Goal: Task Accomplishment & Management: Use online tool/utility

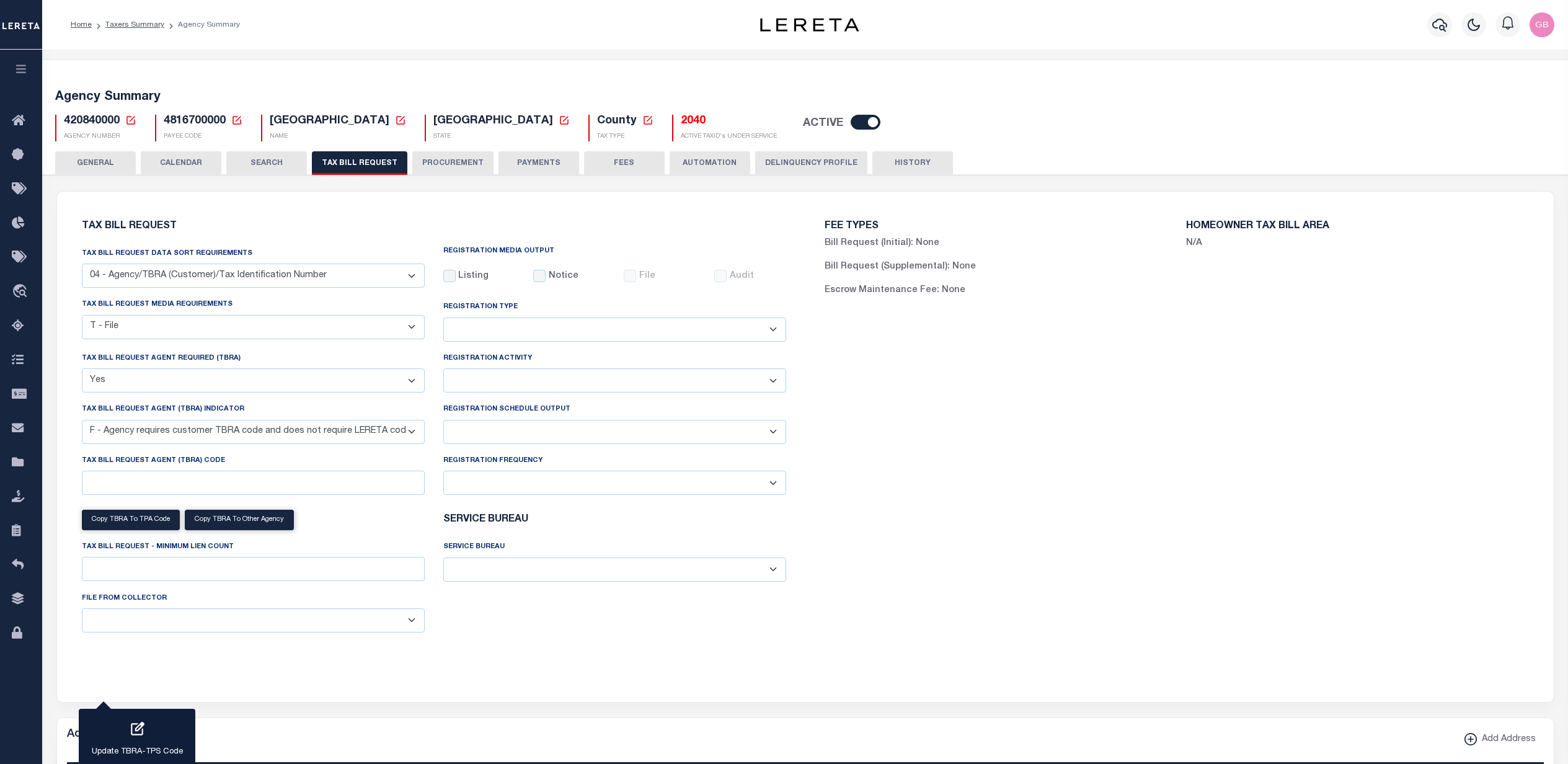
select select "28"
select select "22"
select select "true"
select select "14"
select select
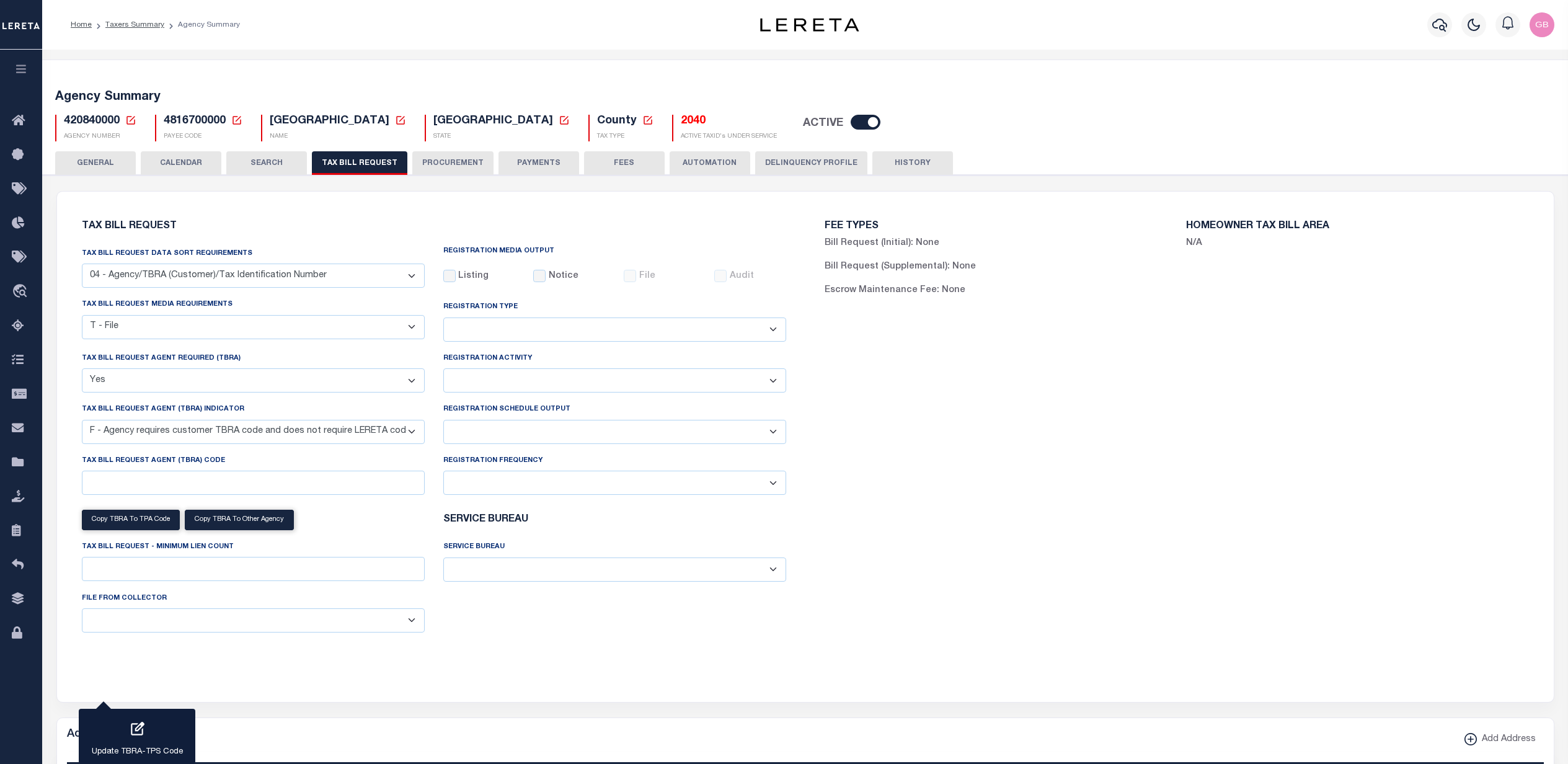
select select "100"
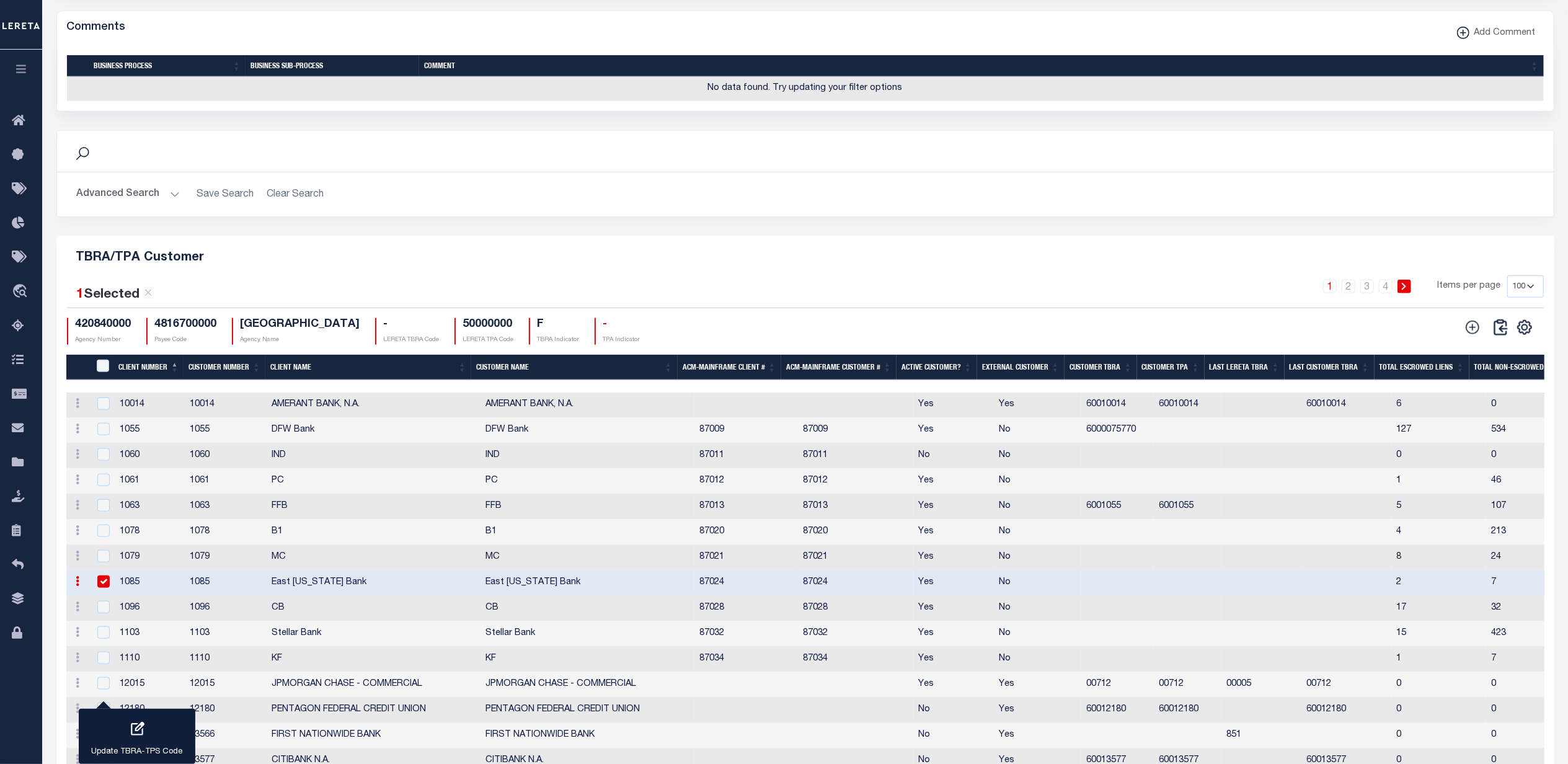
scroll to position [1323, 0]
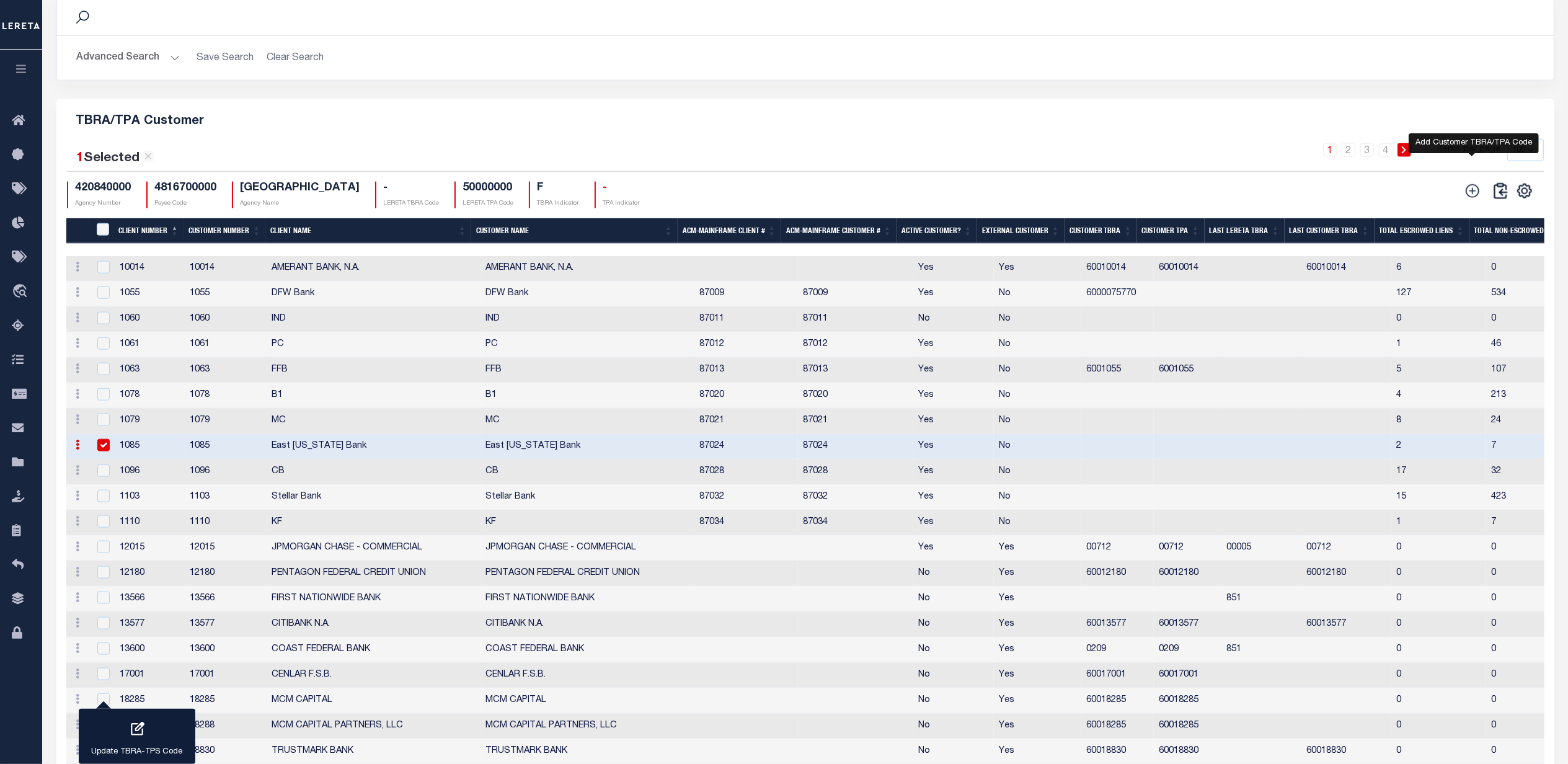
click at [1471, 199] on icon "" at bounding box center [1472, 190] width 16 height 16
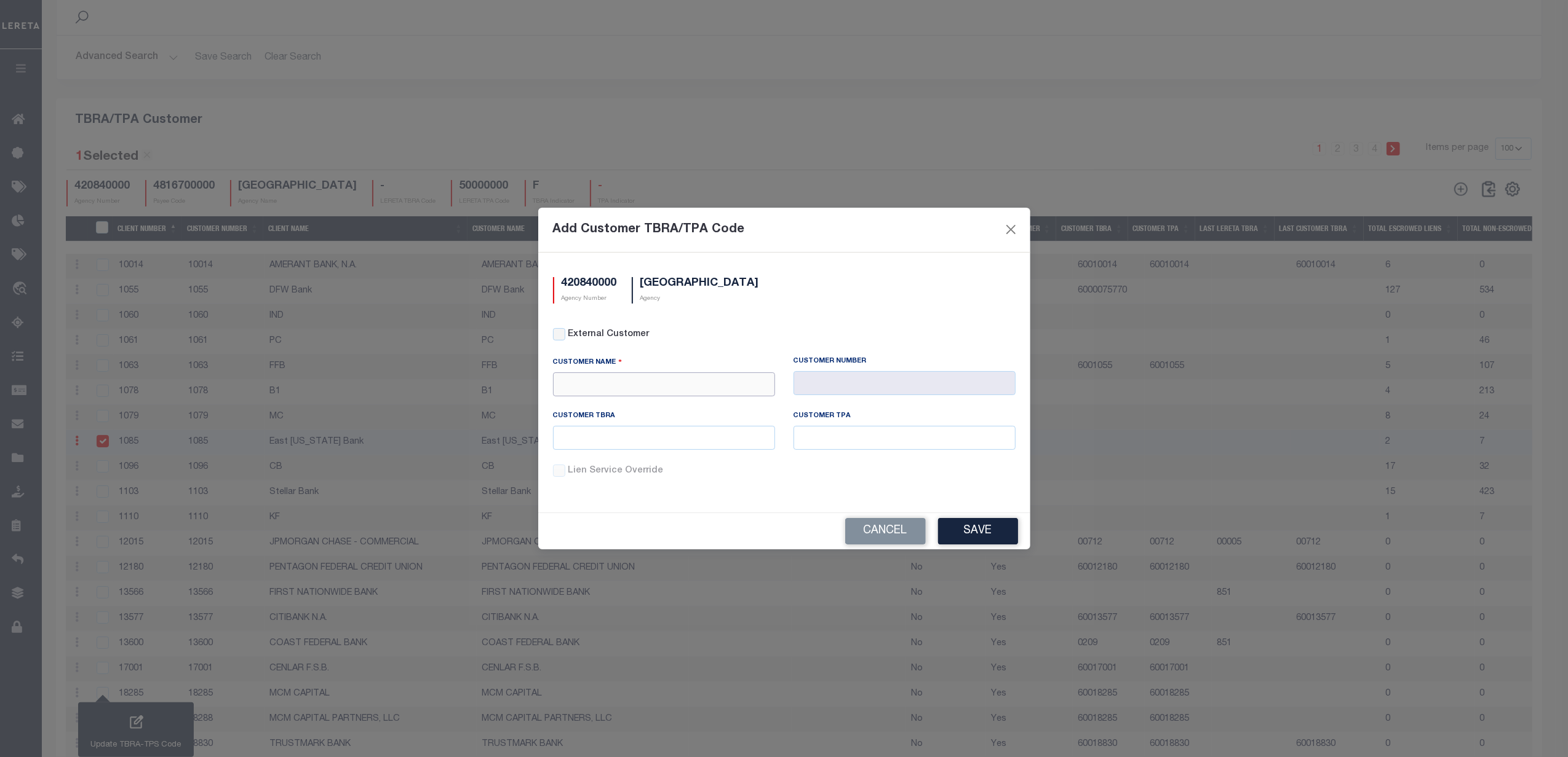
click at [643, 382] on input "text" at bounding box center [663, 384] width 222 height 24
click at [638, 407] on div "APCU" at bounding box center [663, 407] width 220 height 20
type input "APCU"
type input "2205"
type input "APCU"
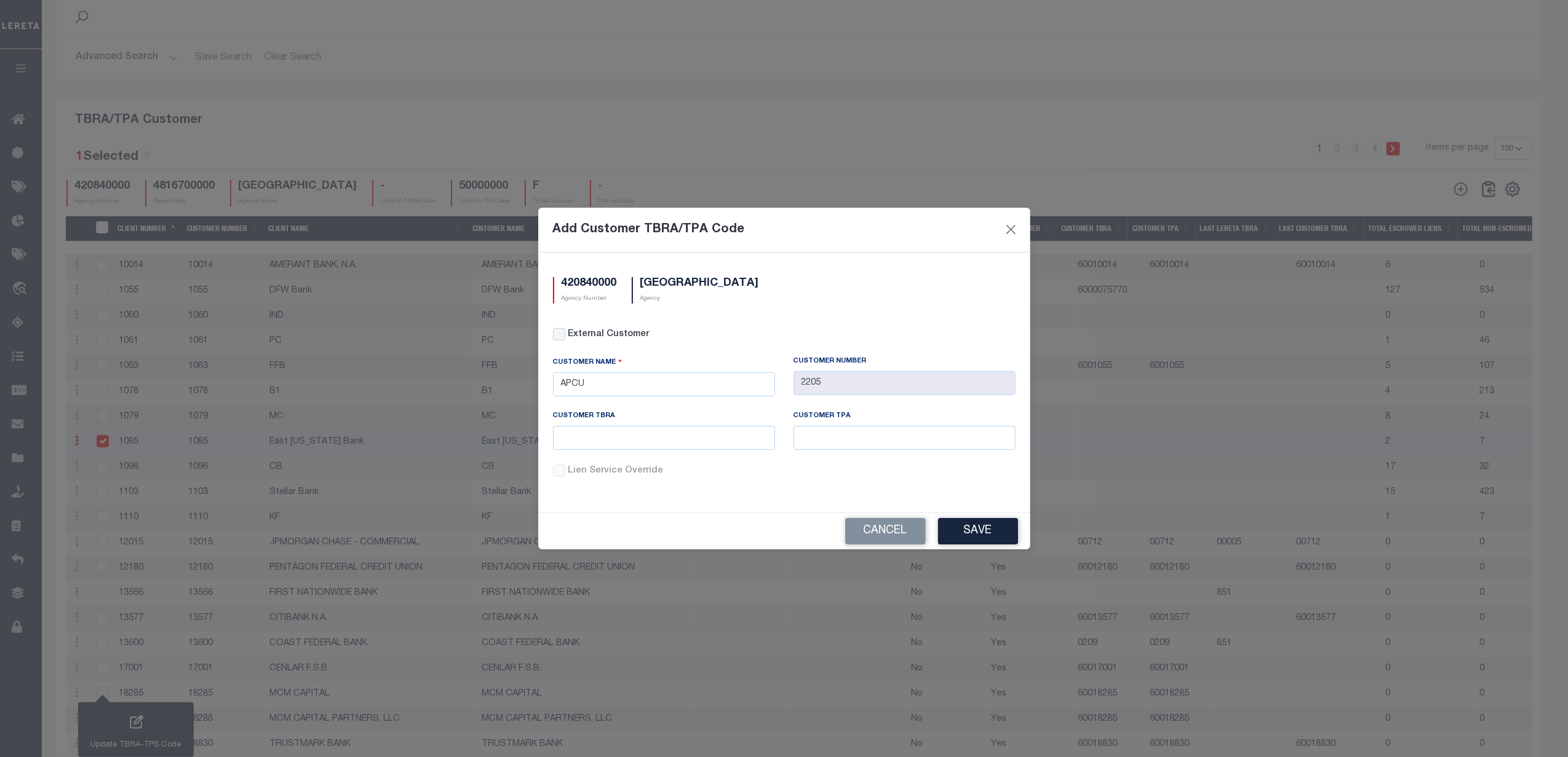
click at [986, 527] on button "Save" at bounding box center [977, 531] width 80 height 27
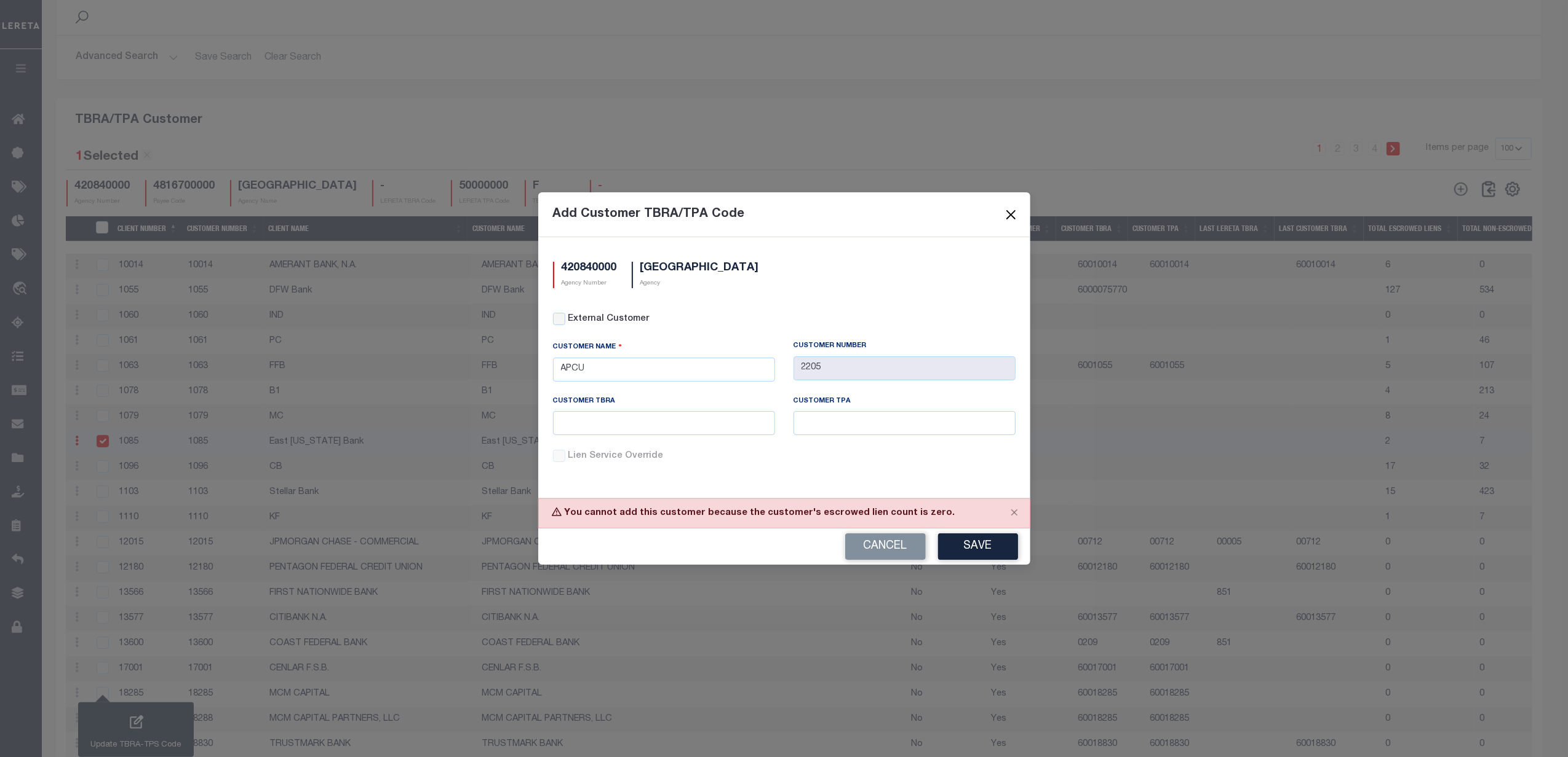
click at [1007, 212] on button "Close" at bounding box center [1010, 214] width 16 height 16
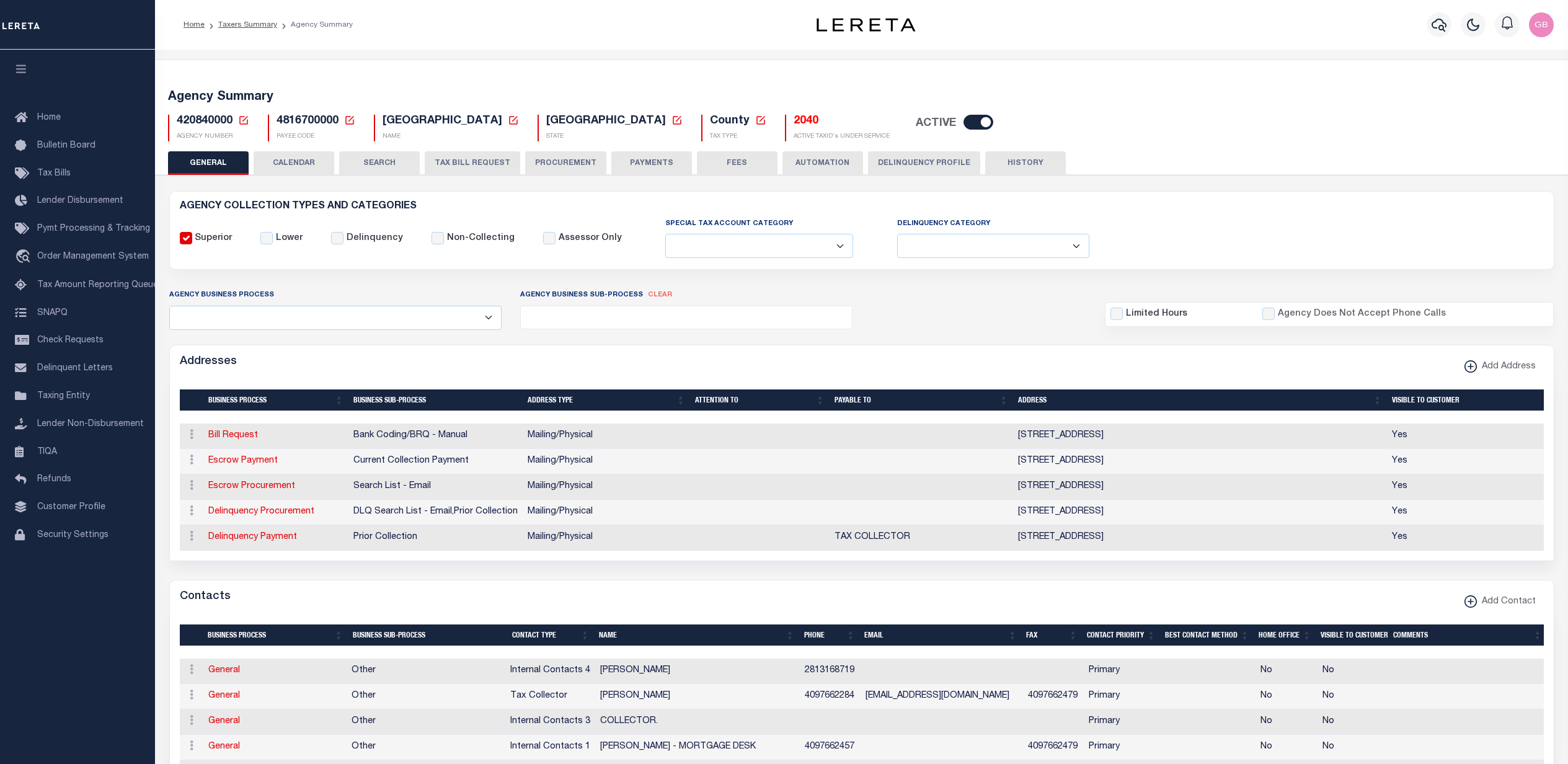
select select
click at [89, 257] on span "Order Management System" at bounding box center [92, 257] width 112 height 8
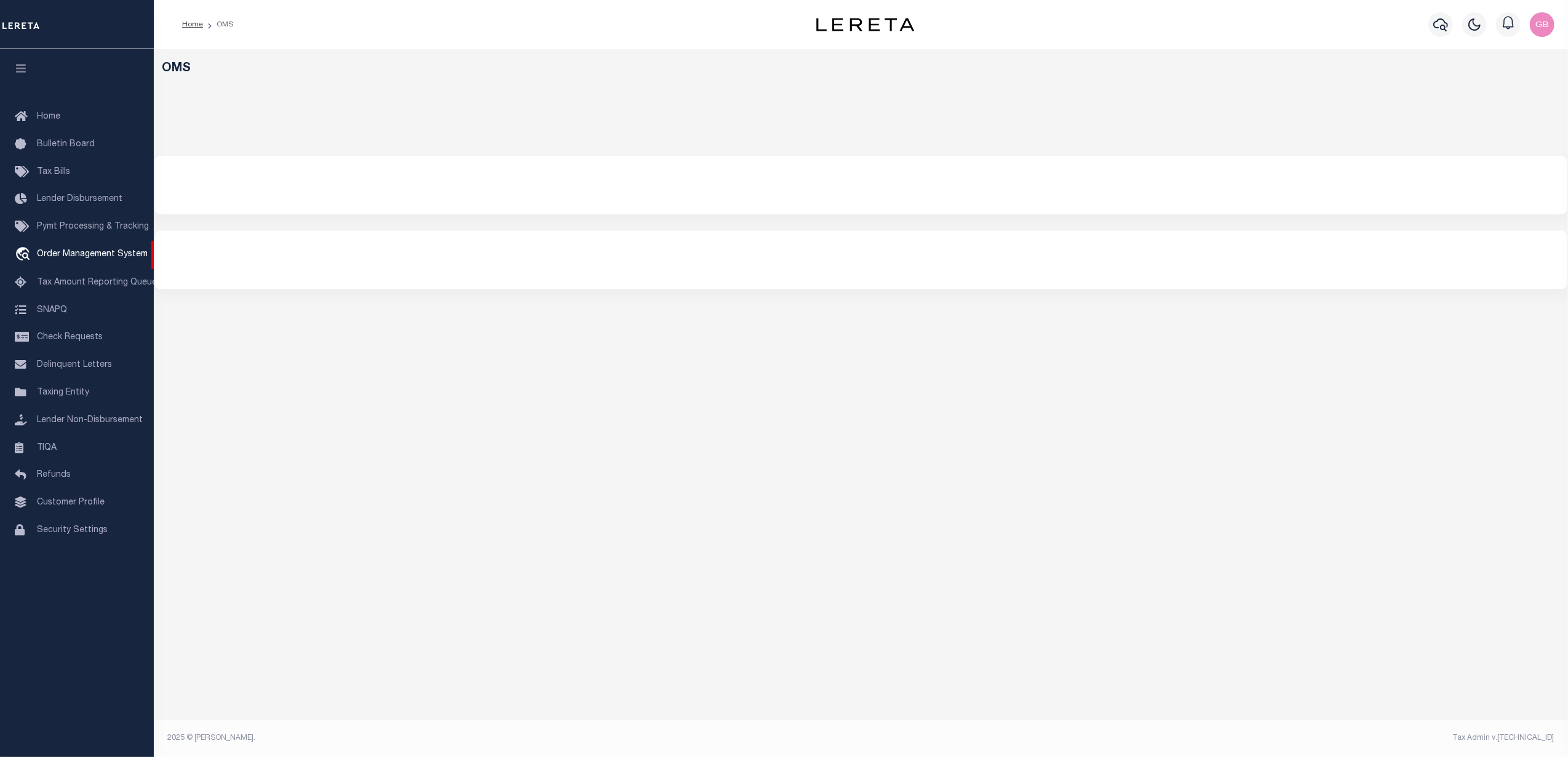
select select "200"
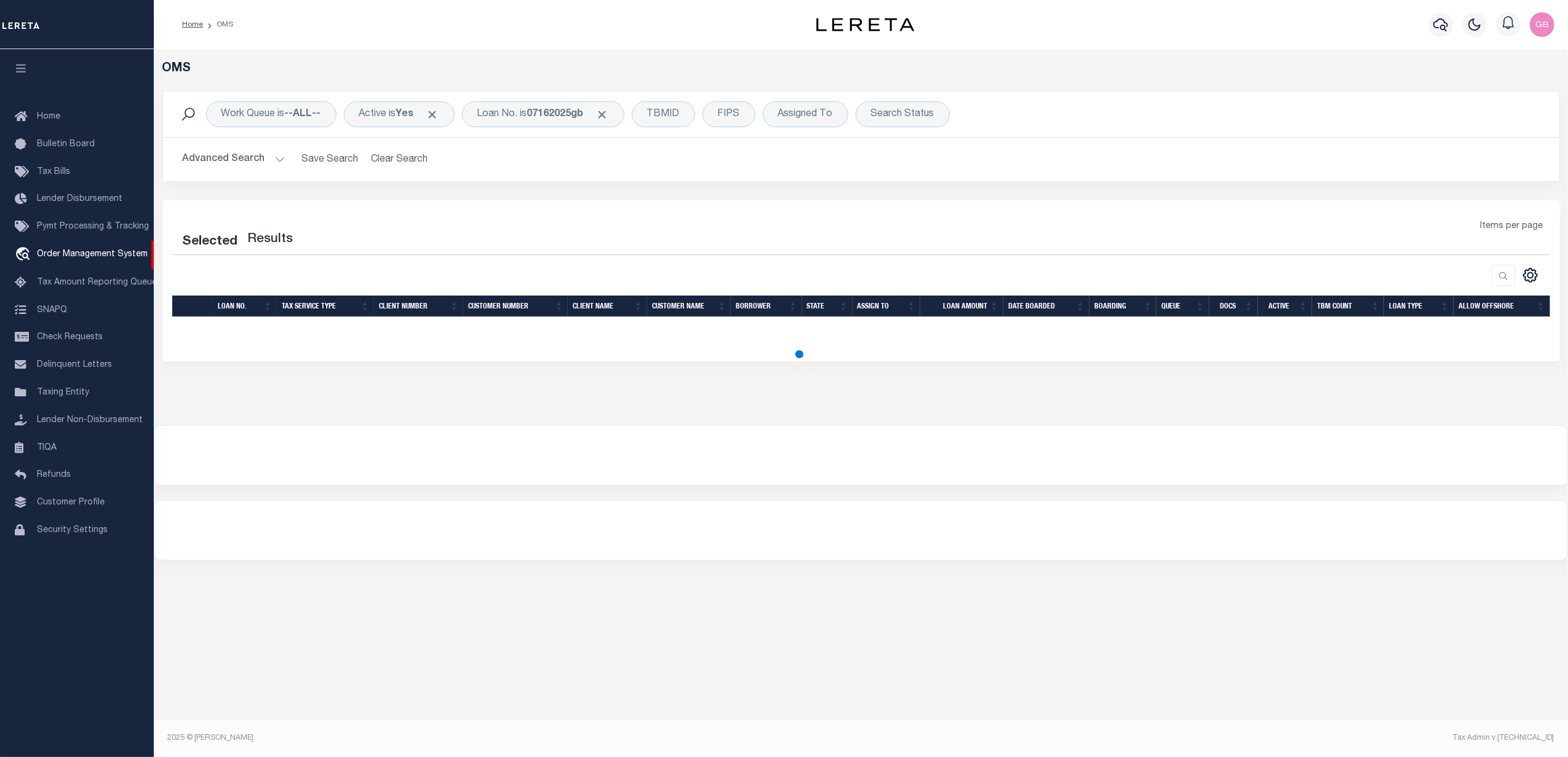
select select "200"
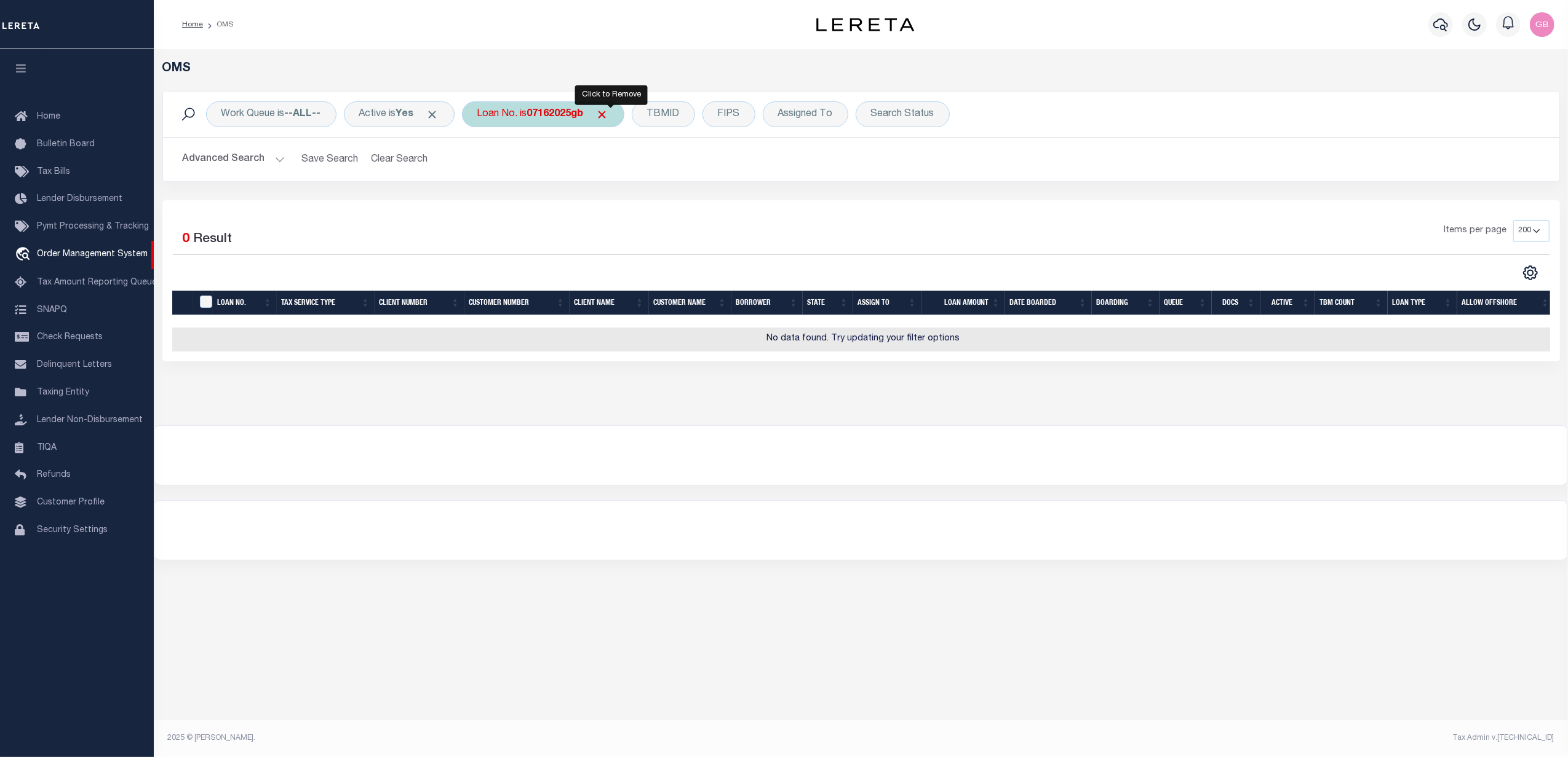
click at [609, 115] on span "Click to Remove" at bounding box center [602, 114] width 13 height 13
click at [499, 113] on div "Loan No." at bounding box center [498, 114] width 71 height 26
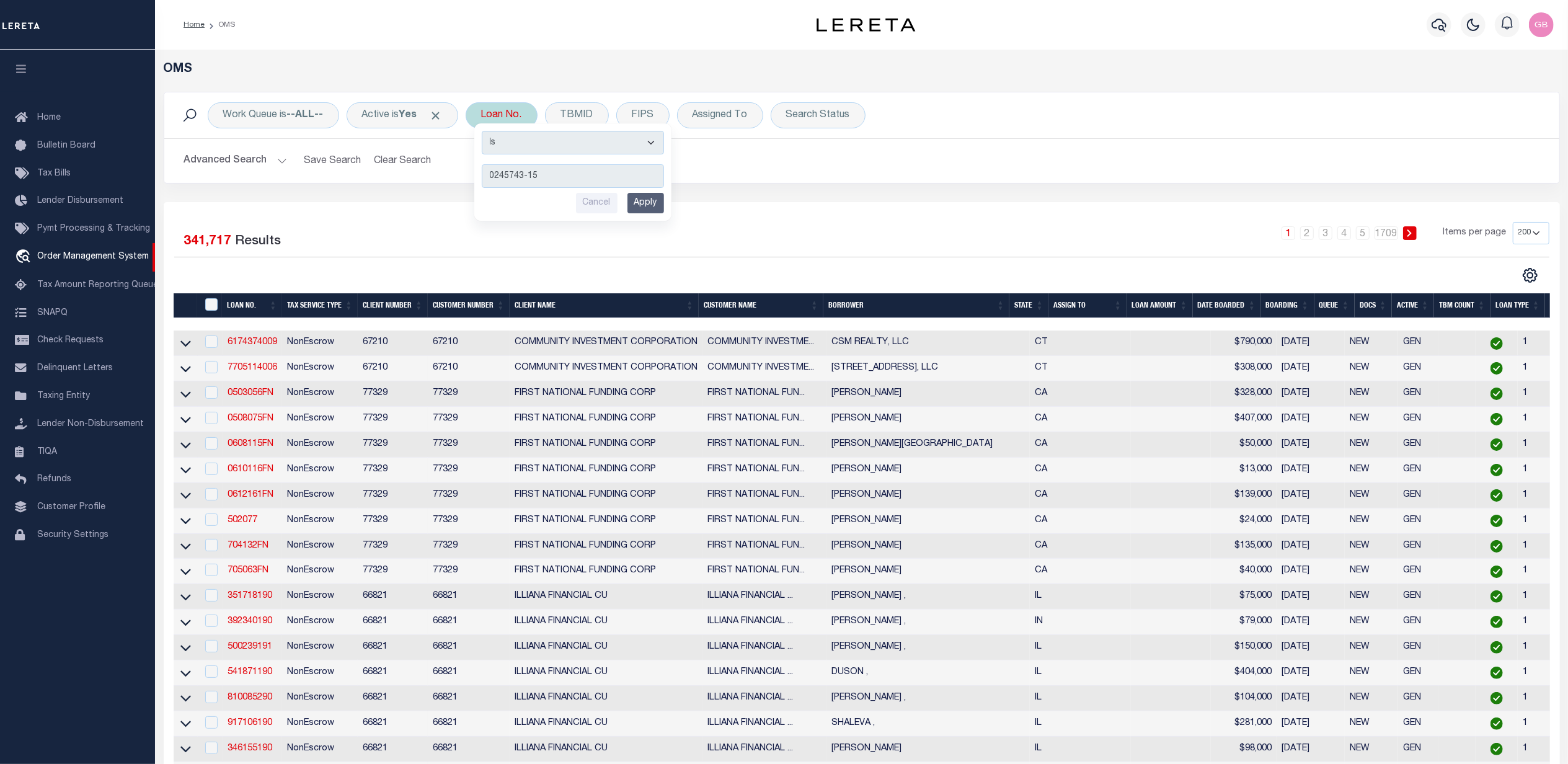
type input "0245743-15"
click at [647, 204] on input "Apply" at bounding box center [646, 203] width 37 height 20
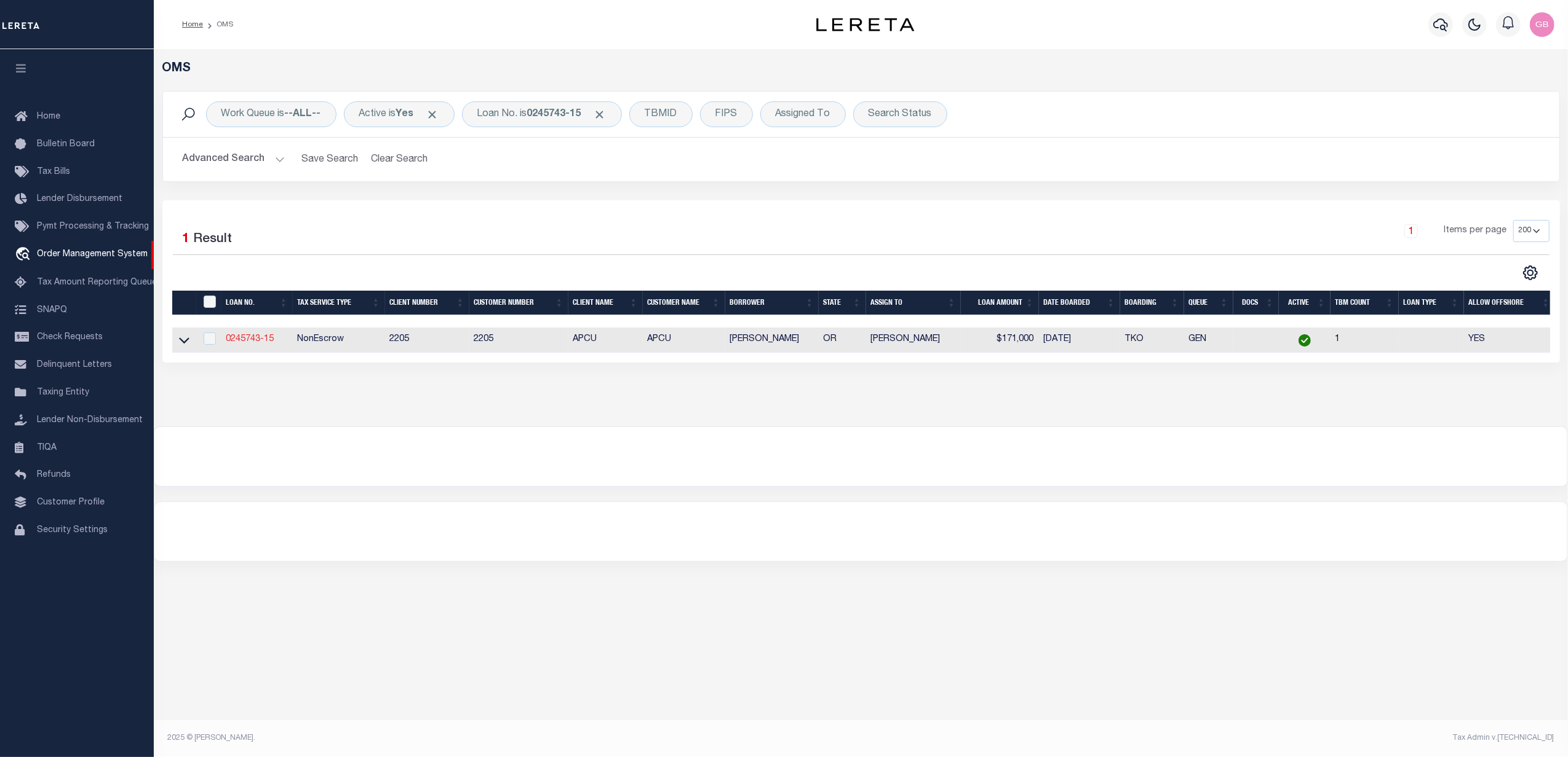
click at [235, 344] on link "0245743-15" at bounding box center [250, 338] width 48 height 8
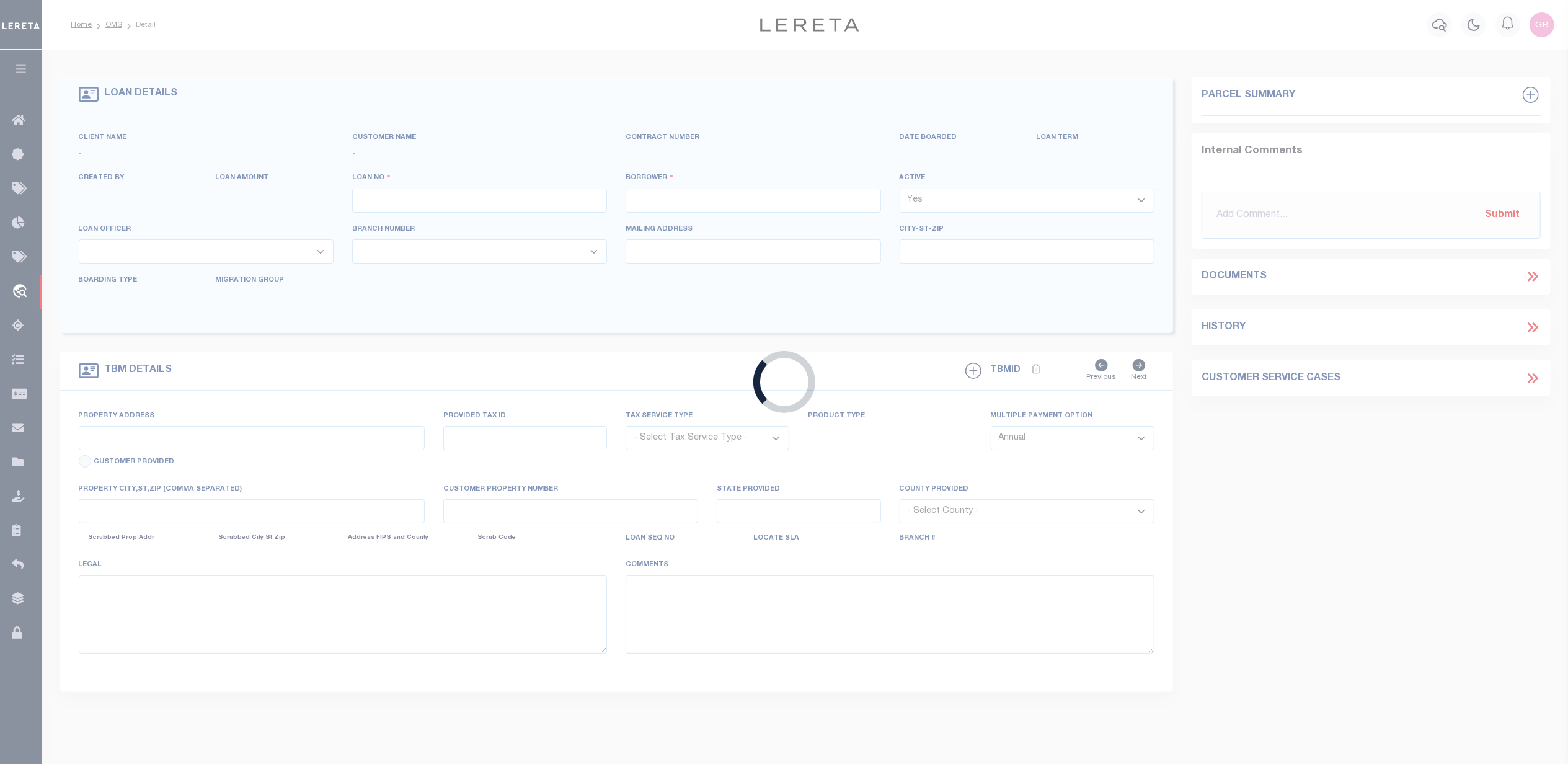
type input "0245743-15"
type input "[PERSON_NAME]"
select select
select select "NonEscrow"
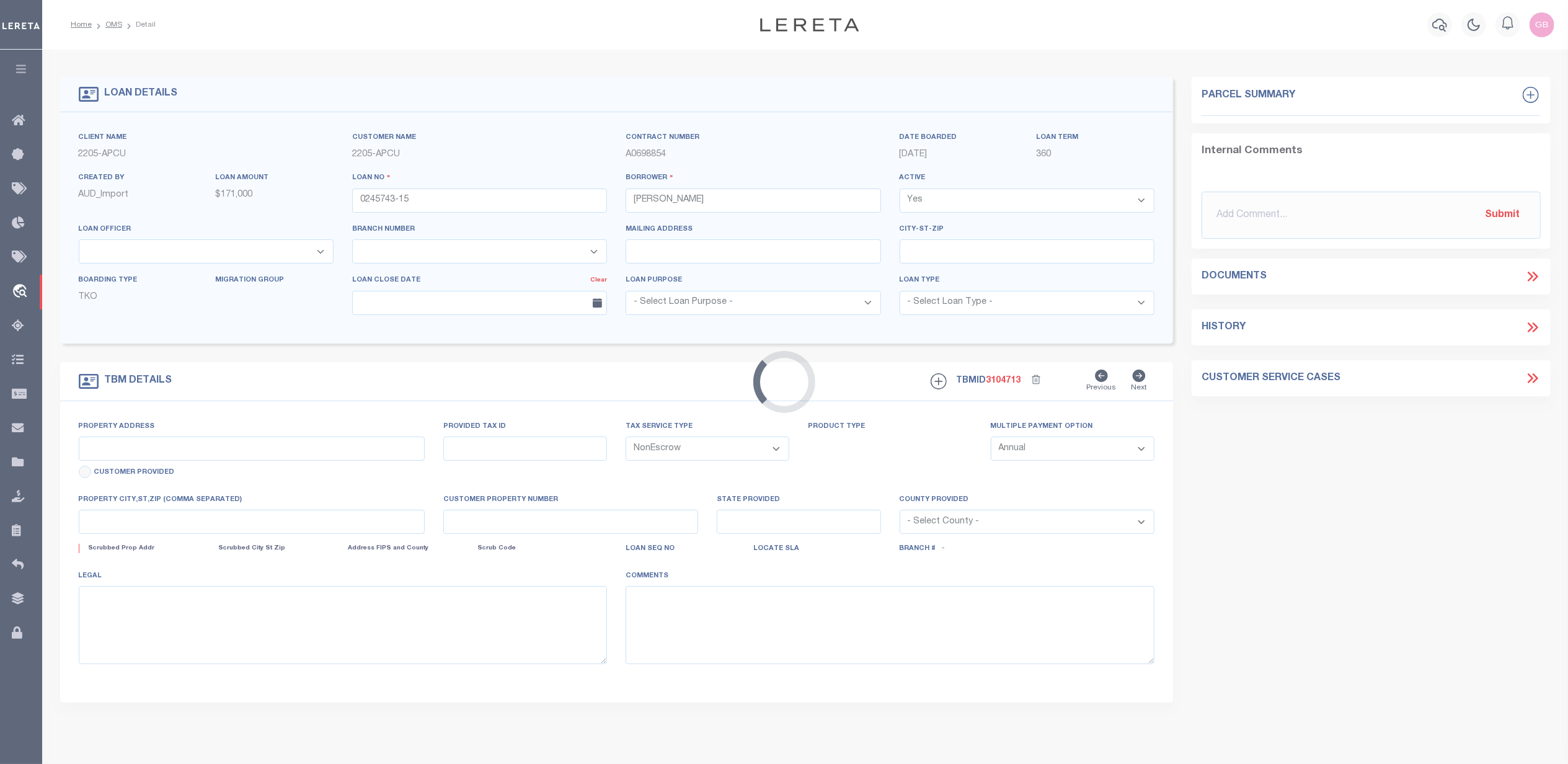
type input "[STREET_ADDRESS]"
type input "10672615"
type input "MEDFORD OR 975045604"
type input "OR"
select select
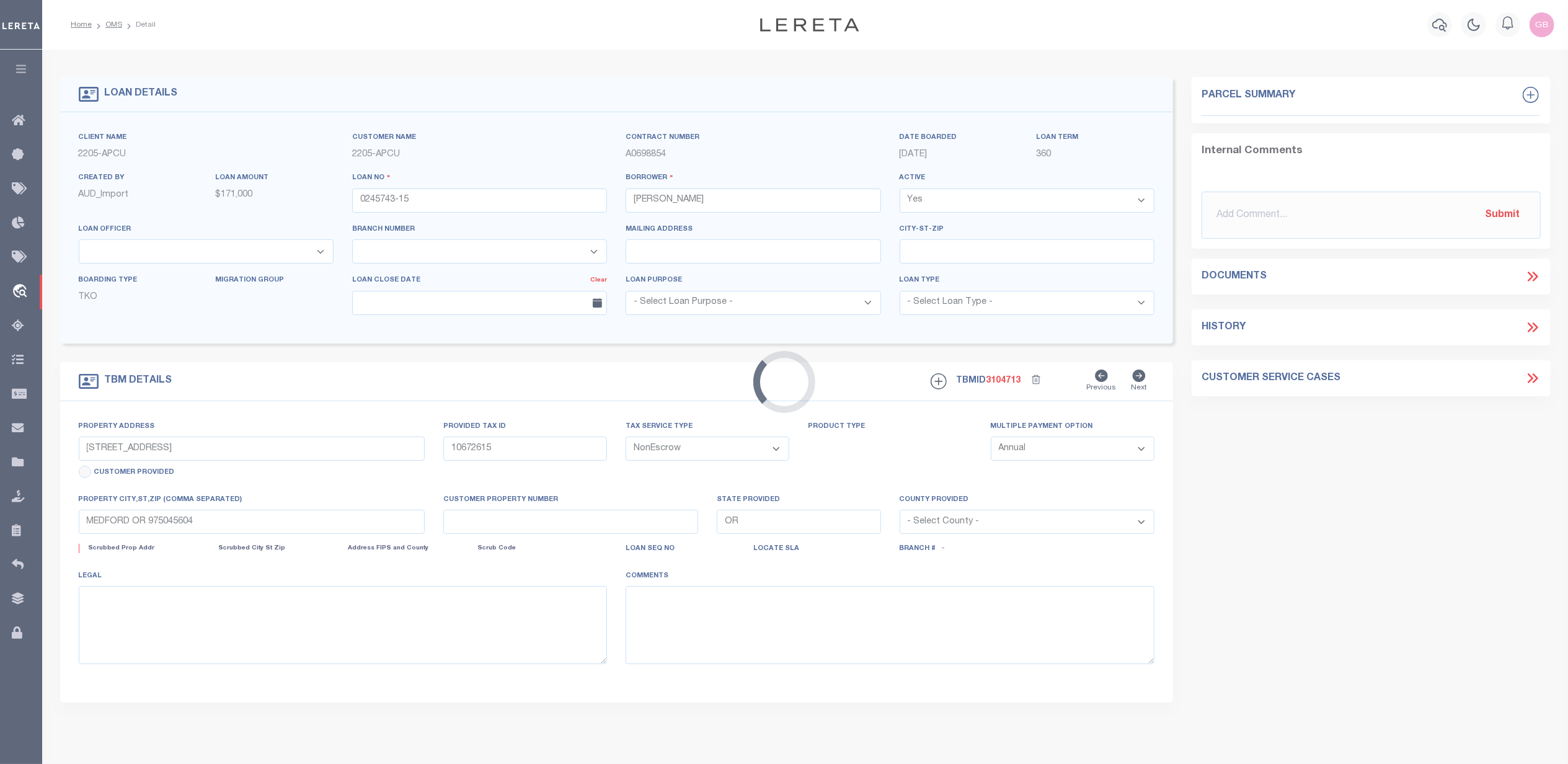
type textarea "Liability subject to parcel provided"
select select "3"
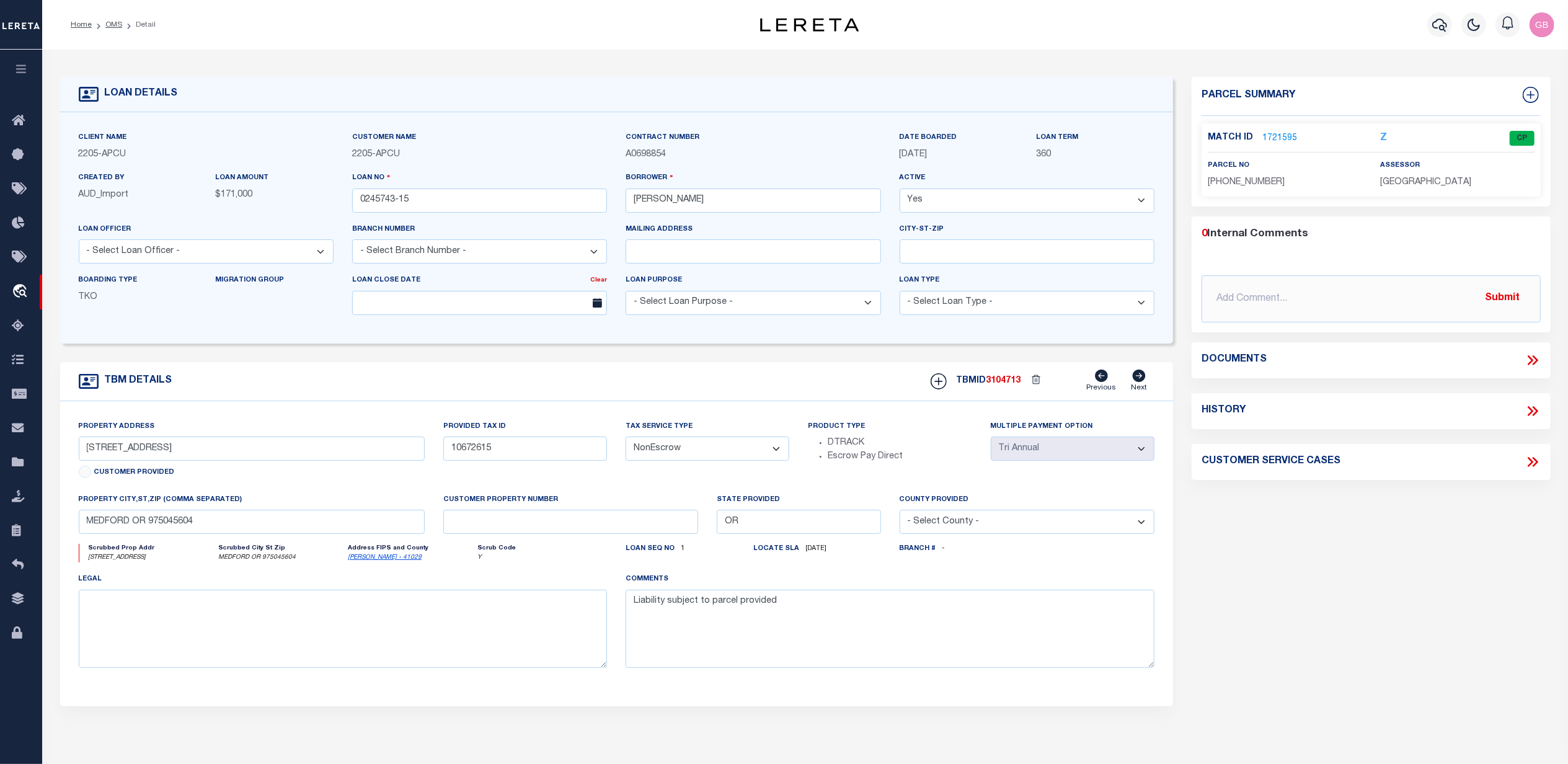
drag, startPoint x: 777, startPoint y: 455, endPoint x: 774, endPoint y: 462, distance: 7.6
click at [777, 455] on select "- Select Tax Service Type - Escrow NonEscrow" at bounding box center [707, 448] width 163 height 24
select select "Escrow"
click at [625, 442] on select "- Select Tax Service Type - Escrow NonEscrow" at bounding box center [707, 448] width 163 height 24
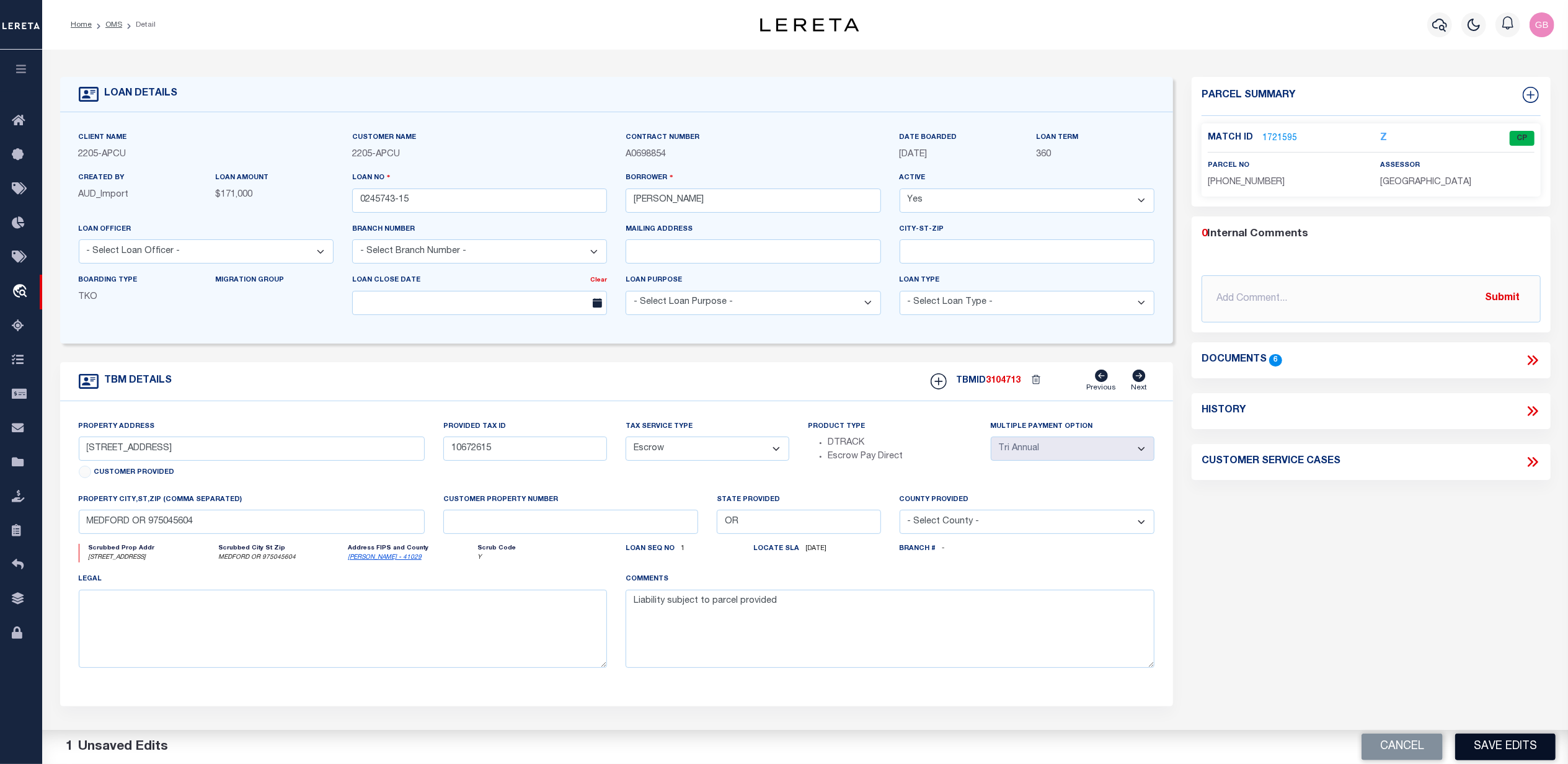
click at [1509, 745] on button "Save Edits" at bounding box center [1505, 746] width 101 height 27
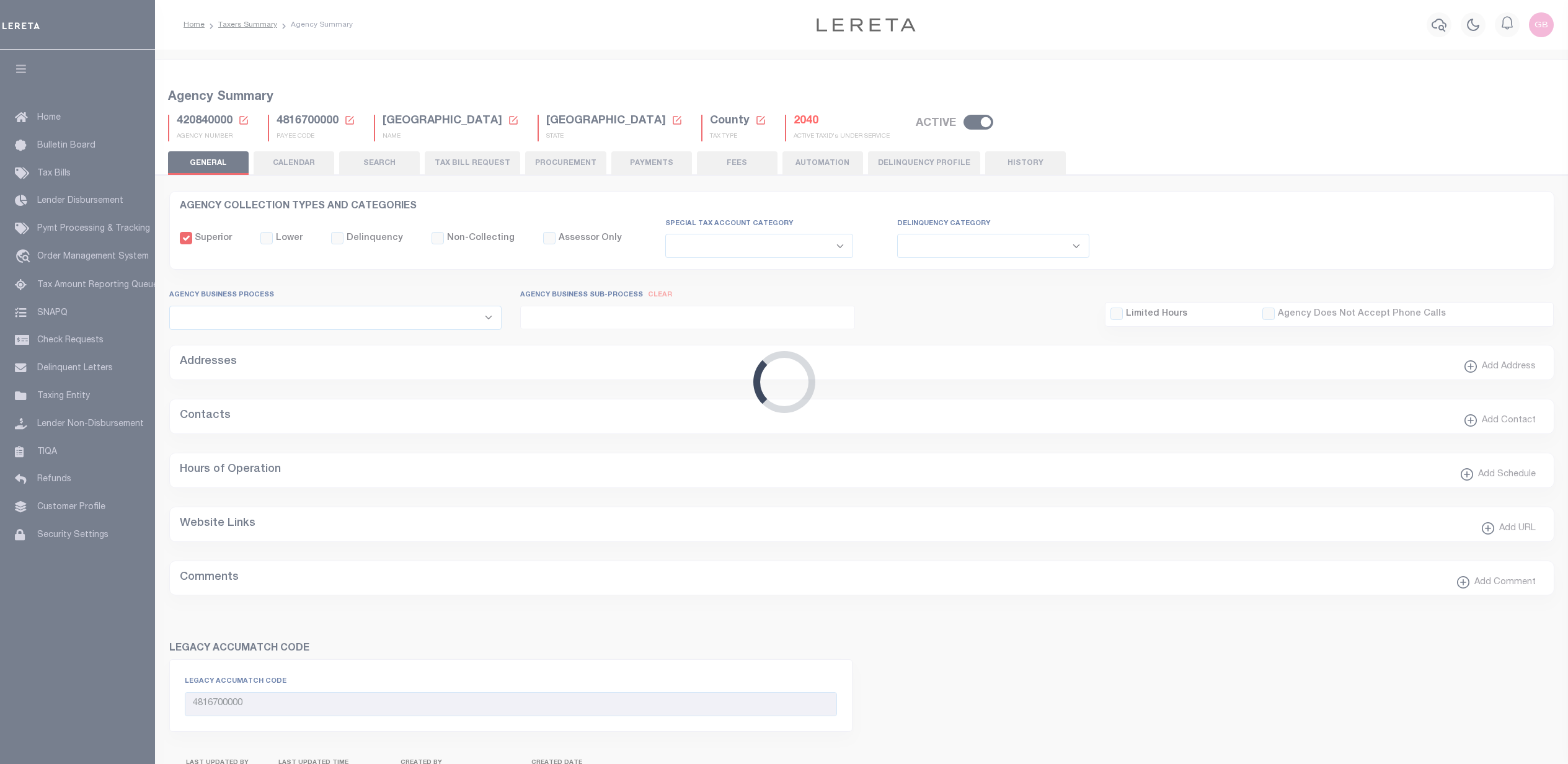
select select
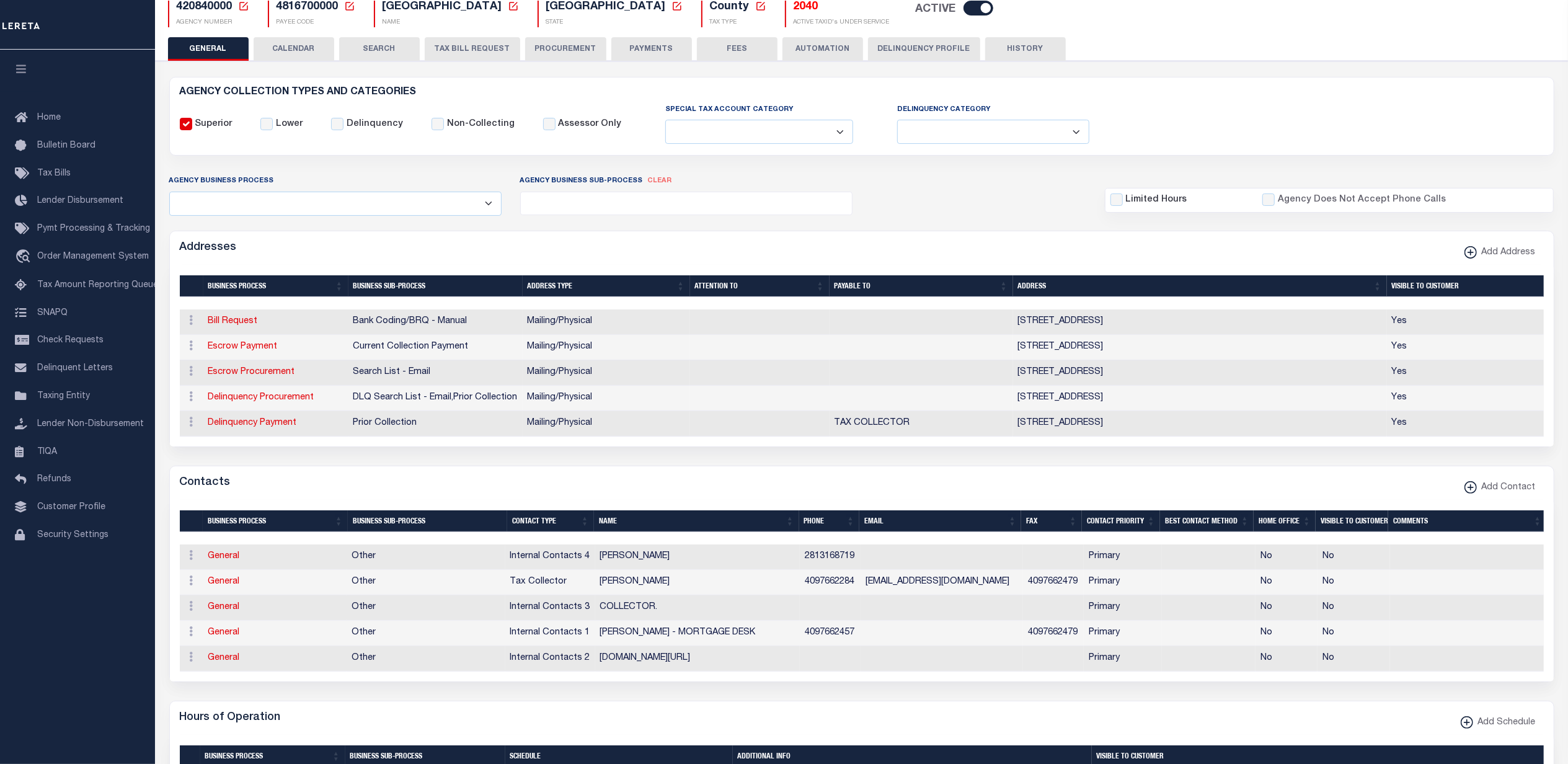
scroll to position [114, 0]
